Goal: Register for event/course

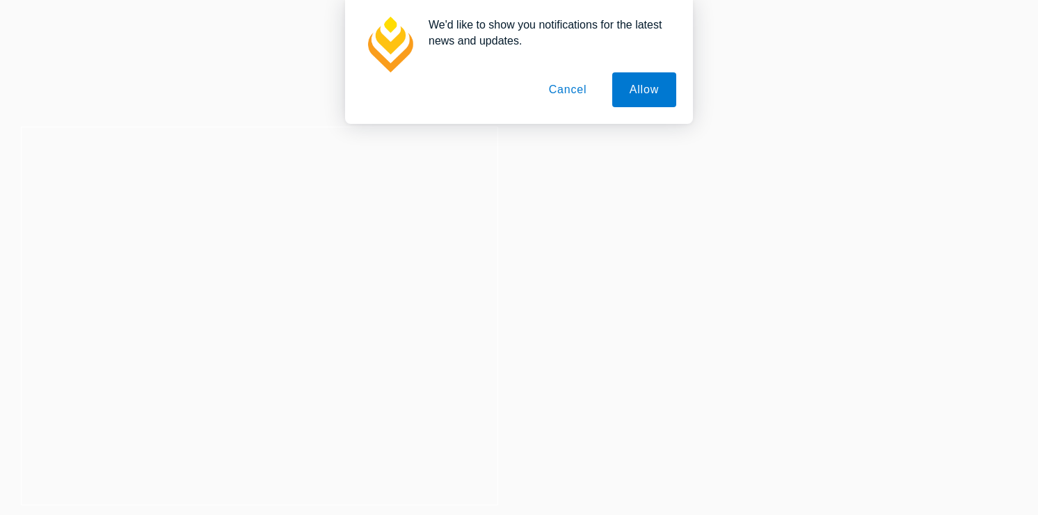
click at [559, 91] on button "Cancel" at bounding box center [568, 89] width 73 height 35
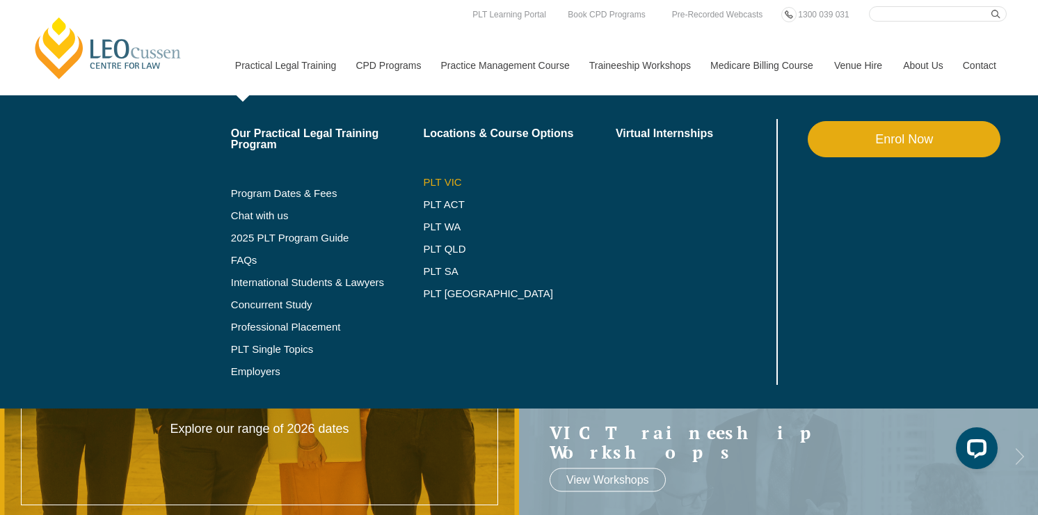
click at [440, 178] on link "PLT VIC" at bounding box center [519, 182] width 193 height 11
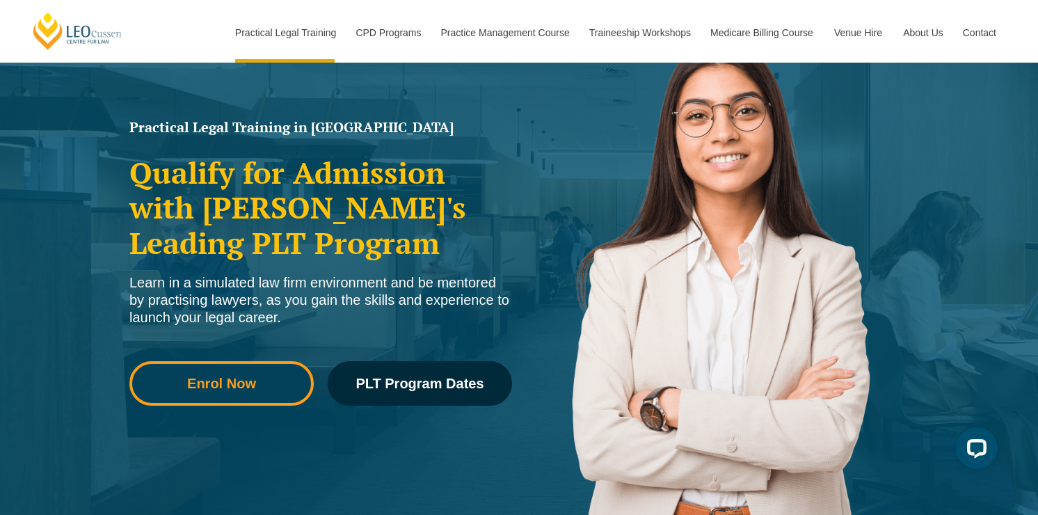
click at [273, 381] on span "Enrol Now" at bounding box center [221, 383] width 165 height 14
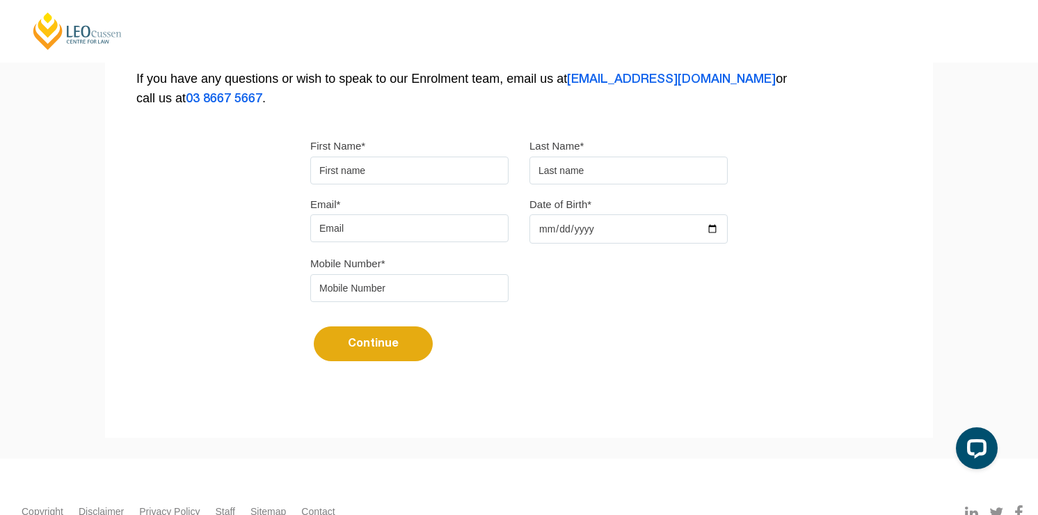
scroll to position [305, 0]
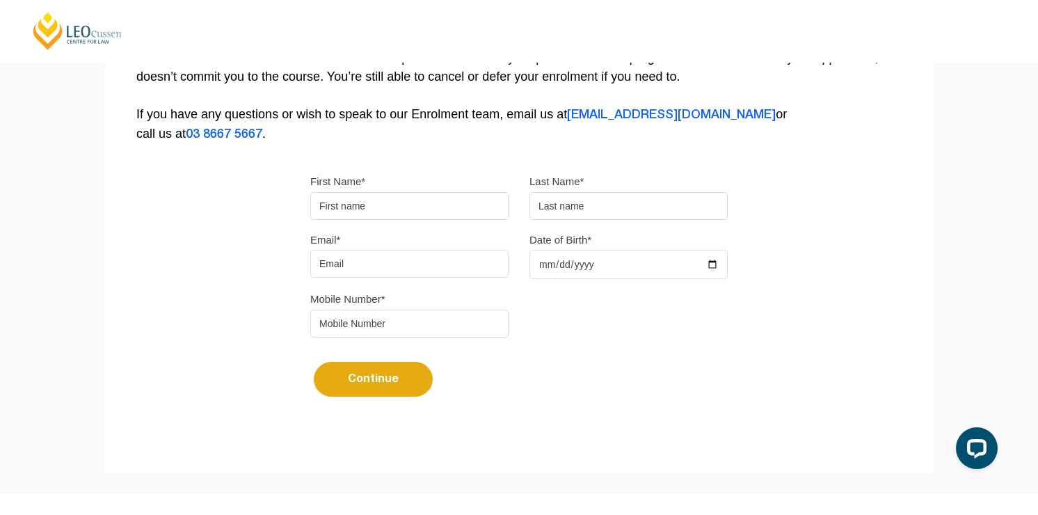
click at [427, 214] on input "First Name*" at bounding box center [409, 206] width 198 height 28
type input "jhjhj"
type input "hgfghf"
click at [399, 269] on input "Email*" at bounding box center [409, 264] width 198 height 28
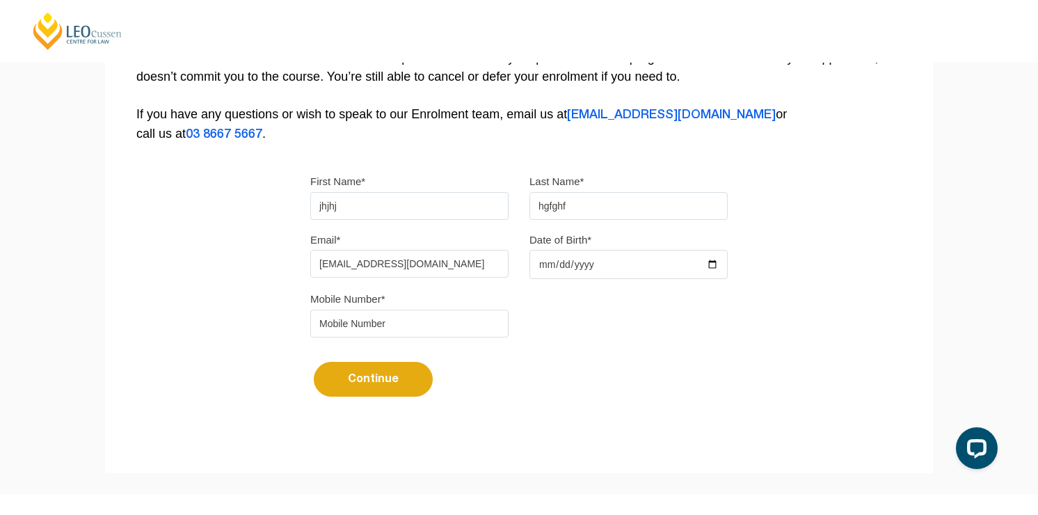
type input "sdfds@sdfdsf.com"
click at [629, 266] on input "Date of Birth*" at bounding box center [628, 264] width 198 height 29
click at [529, 279] on div at bounding box center [529, 279] width 0 height 0
click at [601, 252] on div at bounding box center [628, 264] width 198 height 29
click at [599, 266] on input "Date of Birth*" at bounding box center [628, 264] width 198 height 29
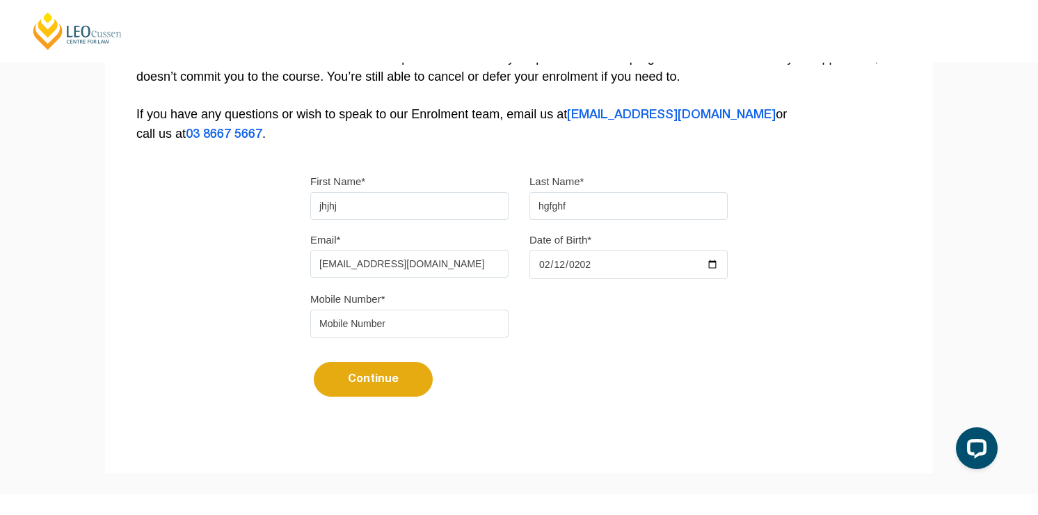
type input "2025-02-12"
type input "1987-02-12"
click at [416, 319] on input "tel" at bounding box center [409, 324] width 198 height 28
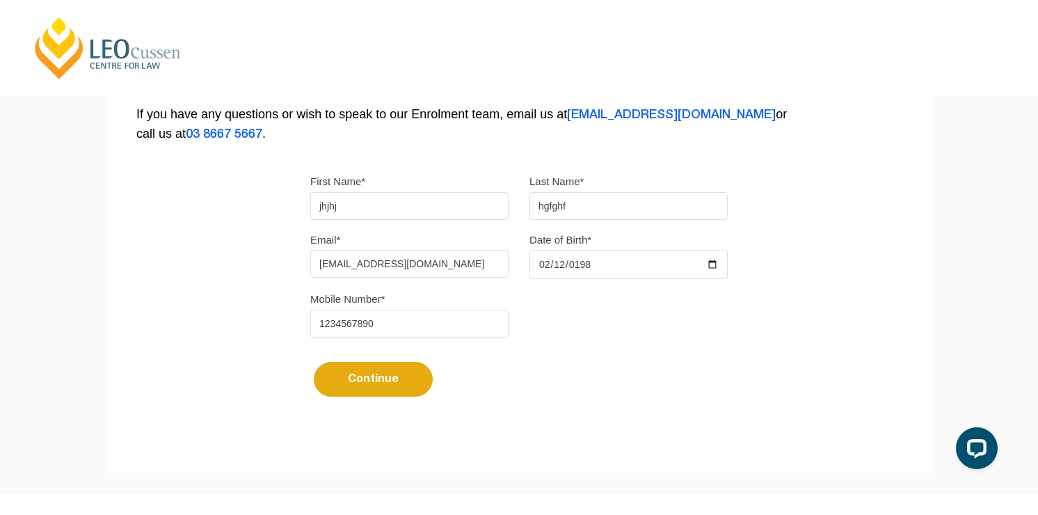
type input "1234567890"
click at [395, 397] on button "Continue" at bounding box center [373, 379] width 119 height 35
select select
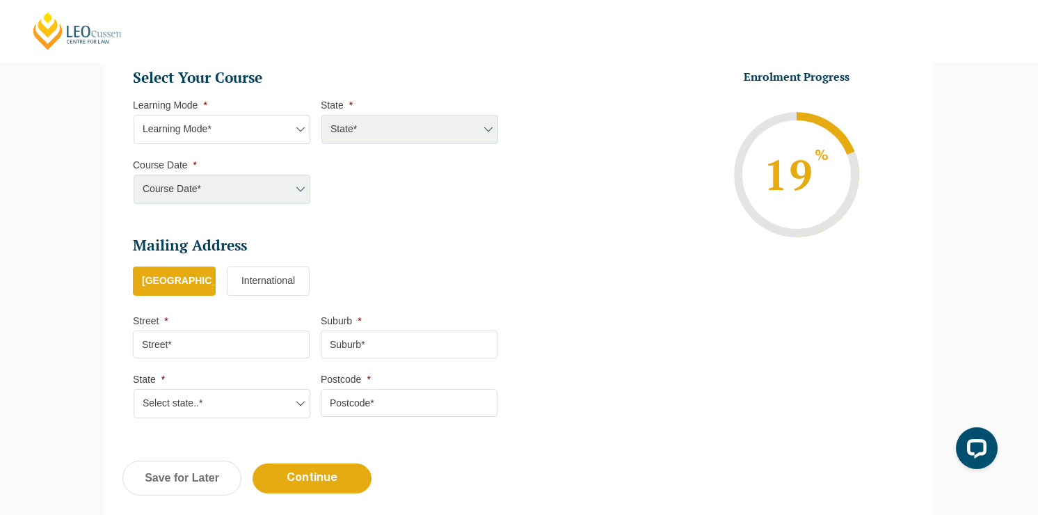
scroll to position [575, 0]
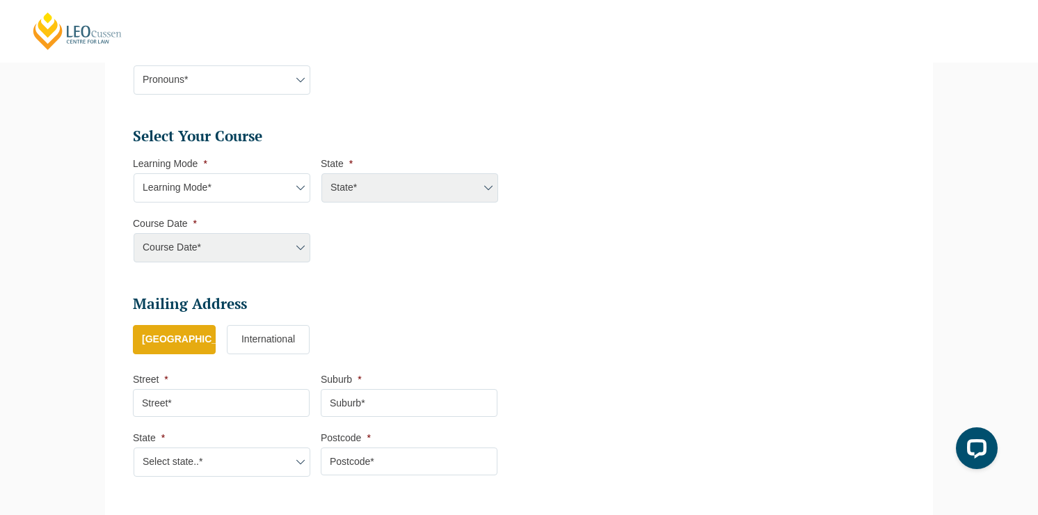
click at [281, 206] on ul "Select Your Course This field is hidden when viewing the form Only for Flinder …" at bounding box center [321, 172] width 376 height 90
click at [276, 193] on select "Learning Mode* Online Full Time Learning Online Part Time Learning Blended Full…" at bounding box center [222, 187] width 177 height 29
click at [134, 174] on select "Learning Mode* Online Full Time Learning Online Part Time Learning Blended Full…" at bounding box center [222, 187] width 177 height 29
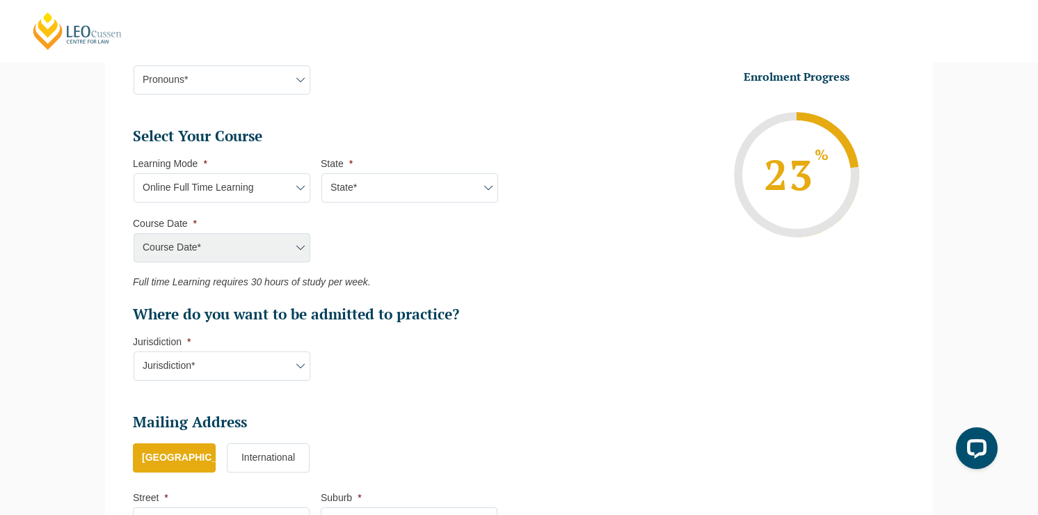
click at [413, 181] on select "State* National (ACT/NSW, VIC, QLD, SA, WA)" at bounding box center [409, 187] width 177 height 29
click at [260, 189] on select "Learning Mode* Online Full Time Learning Online Part Time Learning Blended Full…" at bounding box center [222, 187] width 177 height 29
select select "Onsite Full Time Learning"
click at [134, 174] on select "Learning Mode* Online Full Time Learning Online Part Time Learning Blended Full…" at bounding box center [222, 187] width 177 height 29
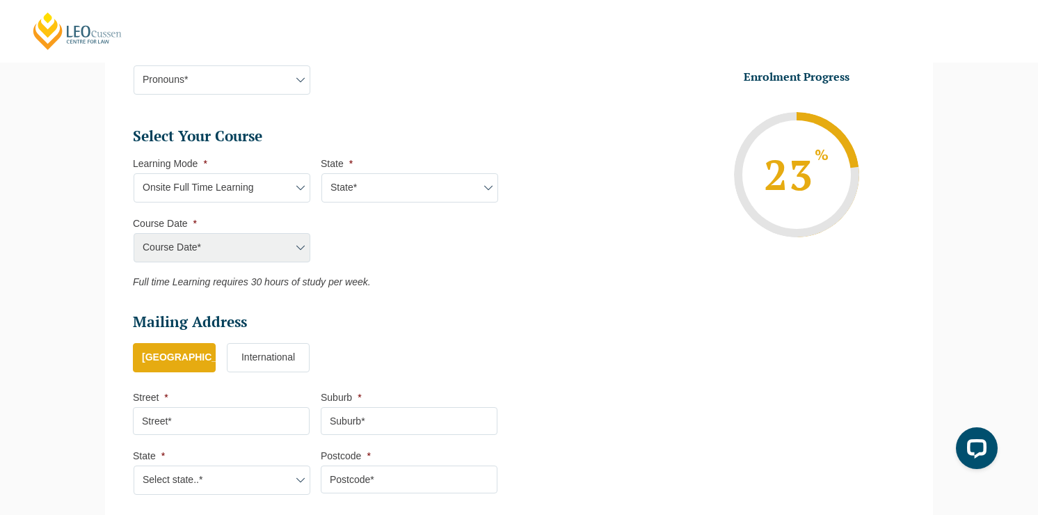
click at [373, 195] on select "State* VIC" at bounding box center [409, 187] width 177 height 29
select select "VIC"
click at [321, 174] on select "State* VIC" at bounding box center [409, 187] width 177 height 29
click at [272, 261] on select "Course Date* January 2026 (27-Jan-2026 to 12-Jun-2026) August 2026 (03-Aug-2026…" at bounding box center [222, 247] width 177 height 29
select select "January 2026 (27-Jan-2026 to 12-Jun-2026)"
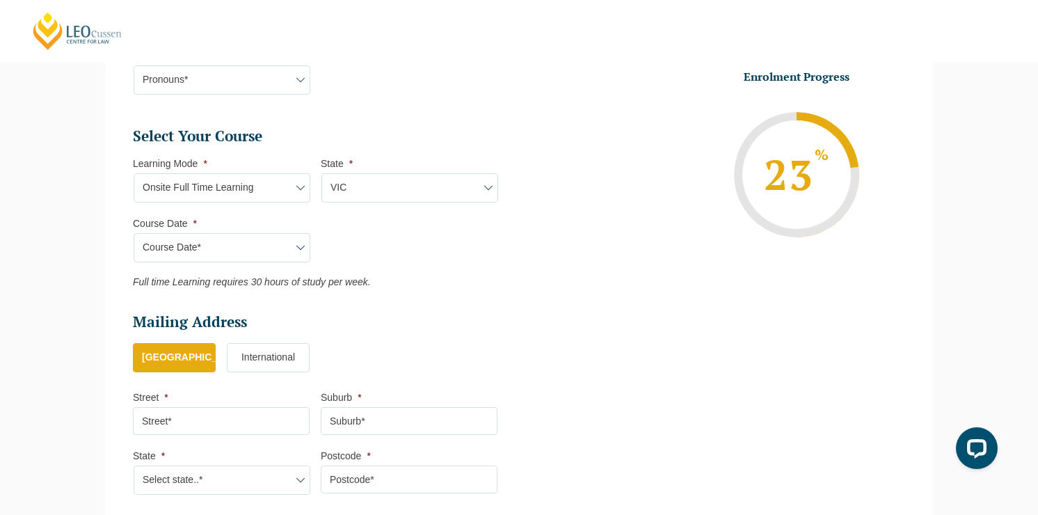
click at [134, 234] on select "Course Date* January 2026 (27-Jan-2026 to 12-Jun-2026) August 2026 (03-Aug-2026…" at bounding box center [222, 247] width 177 height 29
type input "Intake 01 January 2026 FT"
type input "Practical Legal Training (VIC)"
select select "VIC PLT (JAN) 2026 Full Time Onsite"
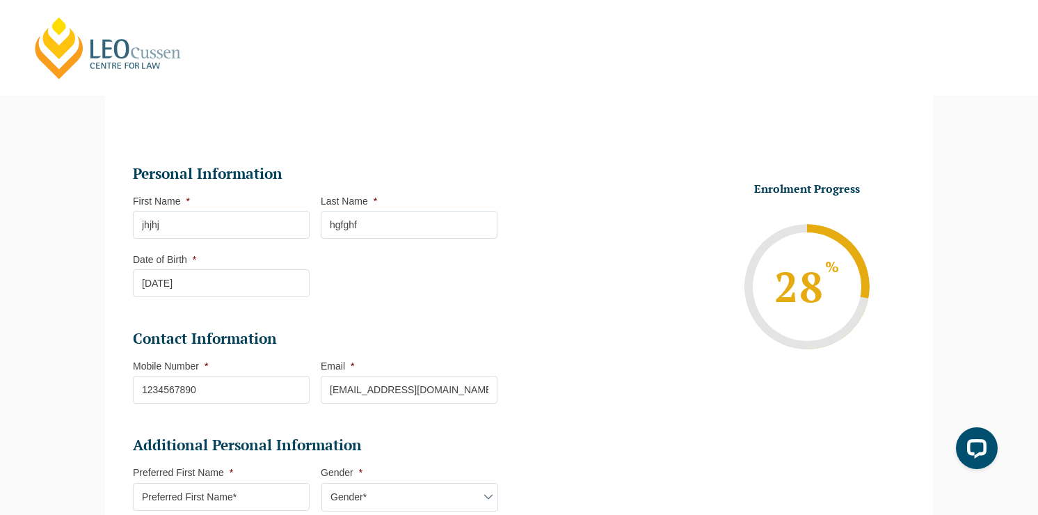
scroll to position [96, 0]
